Goal: Information Seeking & Learning: Learn about a topic

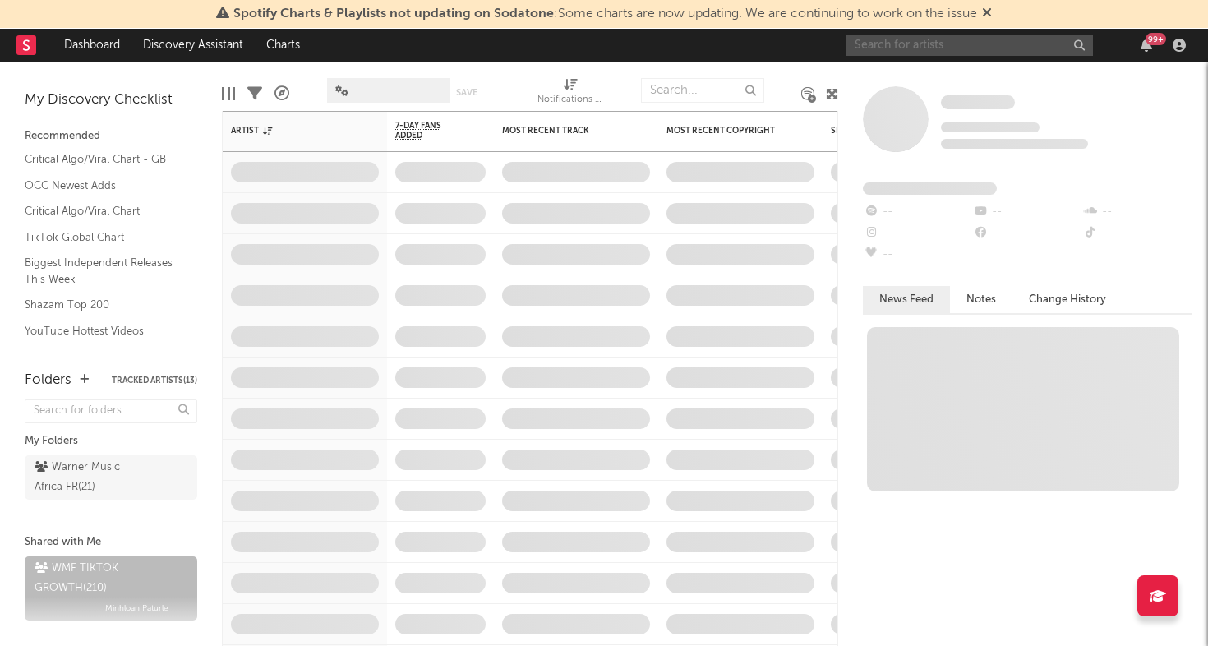
click at [981, 55] on input "text" at bounding box center [970, 45] width 247 height 21
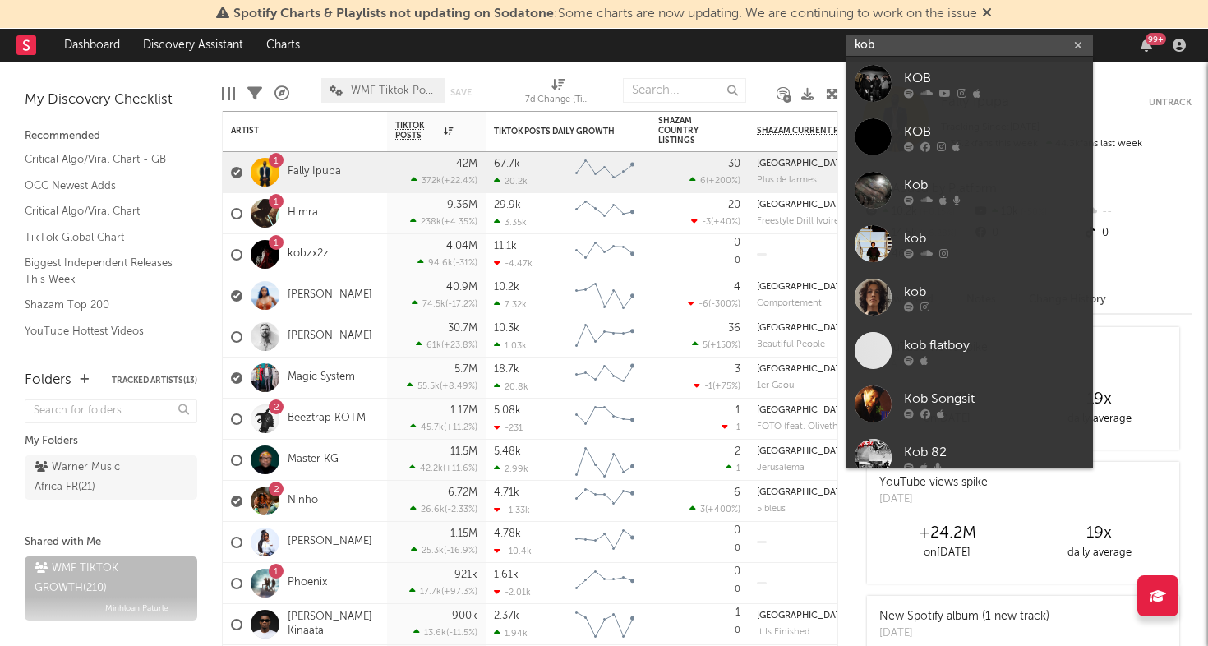
type input "kobz"
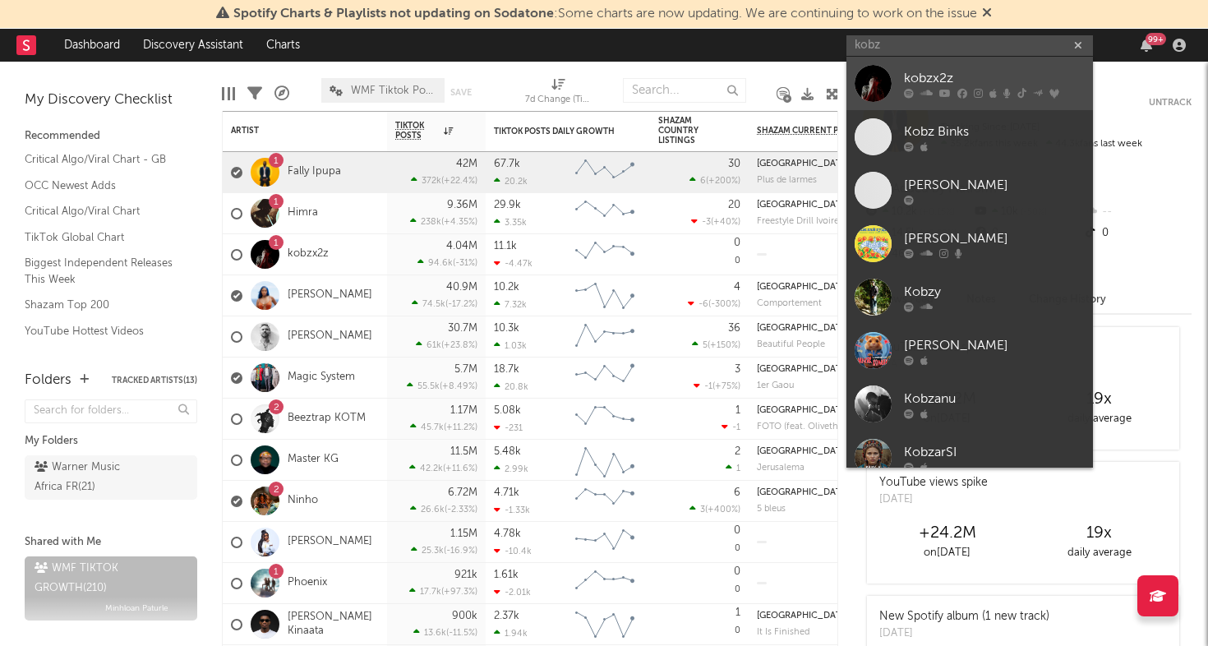
click at [968, 73] on div "kobzx2z" at bounding box center [994, 78] width 181 height 20
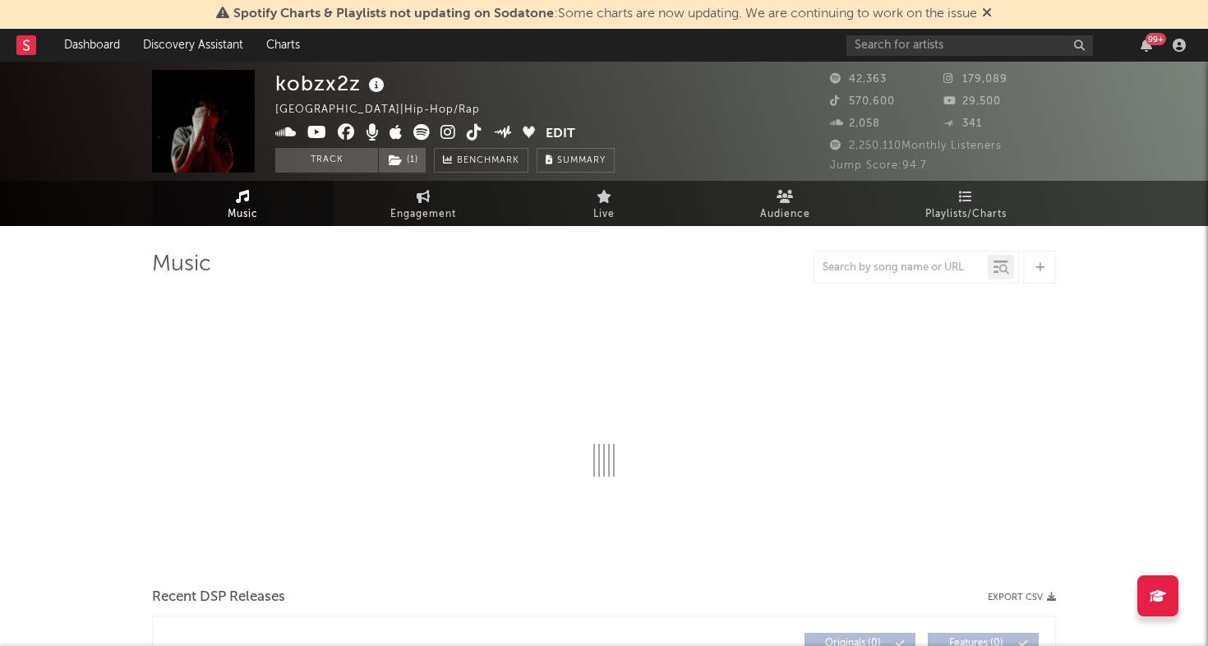
select select "6m"
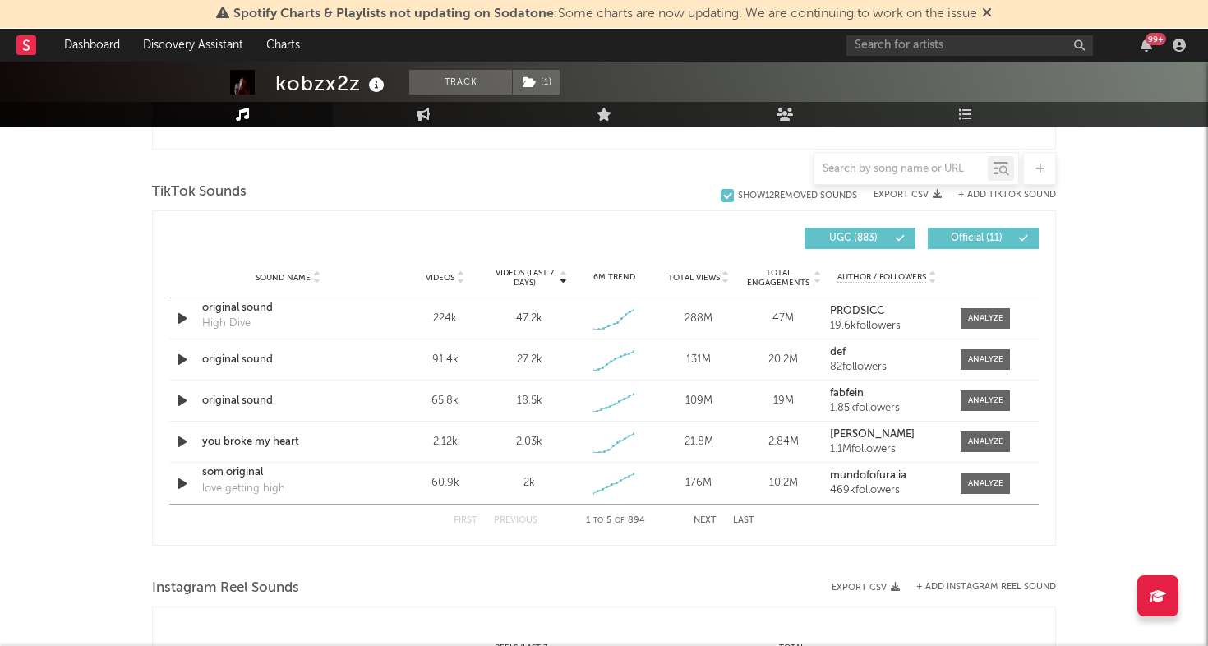
scroll to position [1075, 0]
